Goal: Task Accomplishment & Management: Manage account settings

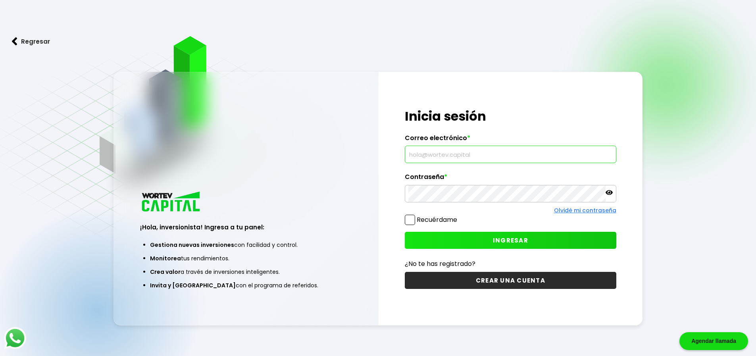
click at [495, 158] on input "text" at bounding box center [510, 154] width 204 height 17
type input "[PERSON_NAME][EMAIL_ADDRESS][PERSON_NAME][DOMAIN_NAME]"
click at [506, 241] on span "INGRESAR" at bounding box center [510, 240] width 35 height 8
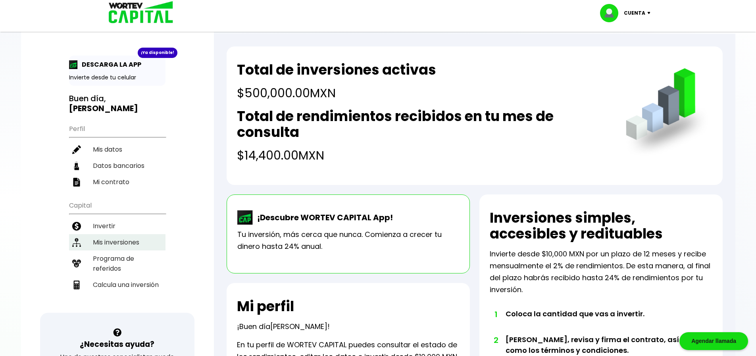
click at [110, 234] on li "Mis inversiones" at bounding box center [117, 242] width 96 height 16
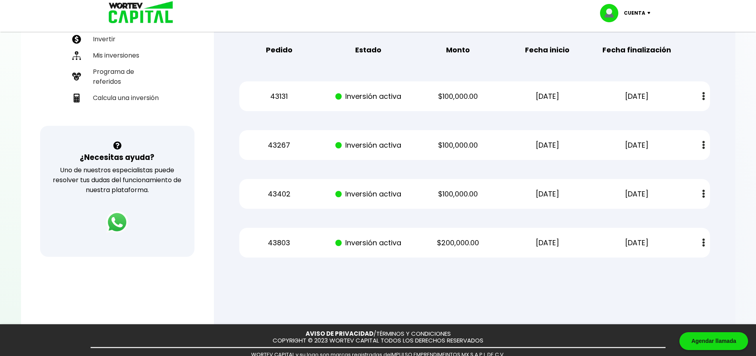
scroll to position [198, 0]
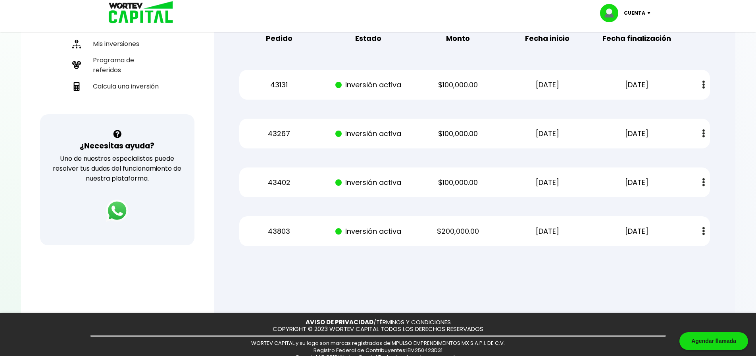
click at [650, 14] on img at bounding box center [650, 13] width 11 height 2
click at [625, 52] on li "Cerrar sesión" at bounding box center [625, 53] width 63 height 16
